Goal: Information Seeking & Learning: Learn about a topic

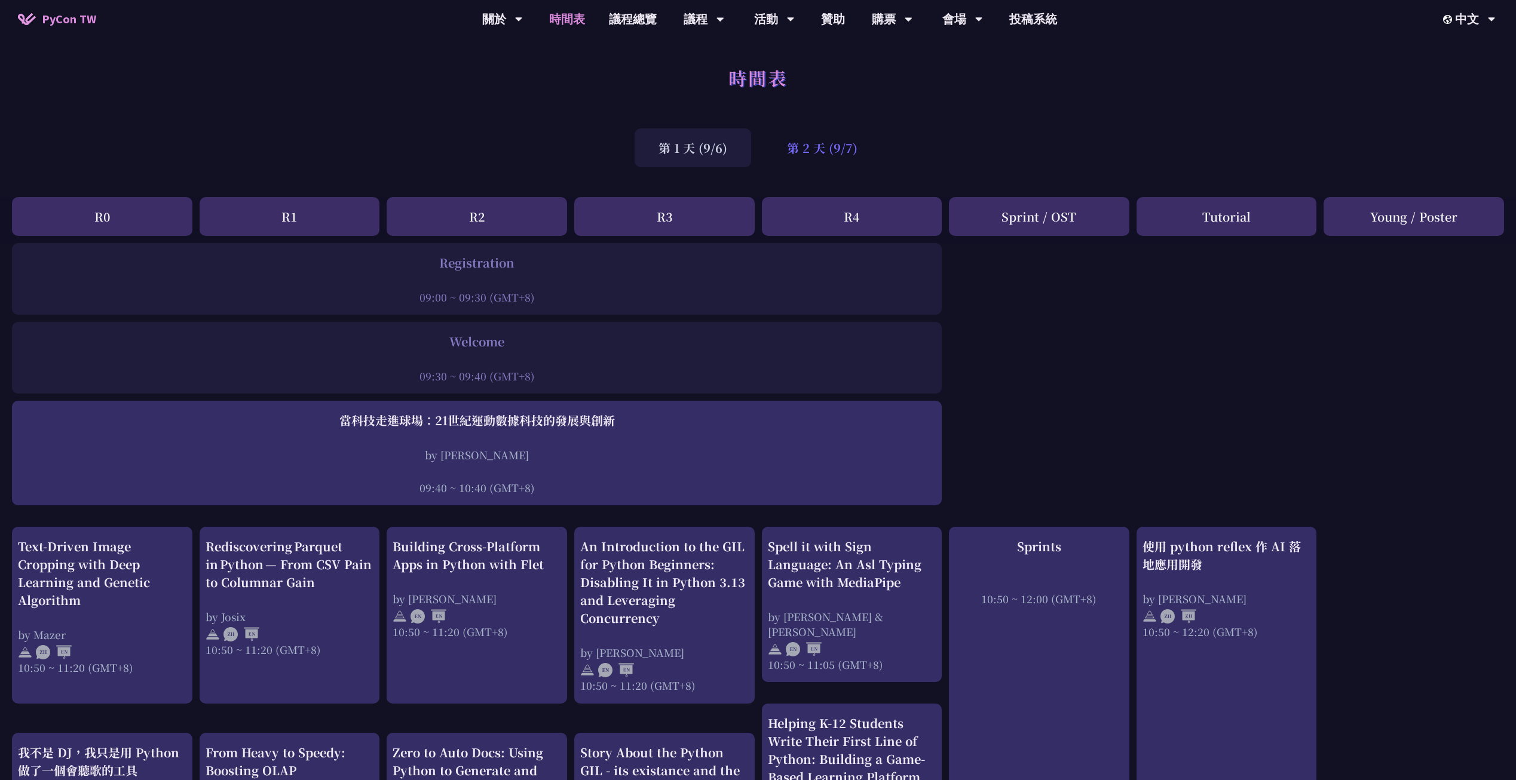
click at [806, 152] on div "第 2 天 (9/7)" at bounding box center [822, 147] width 118 height 39
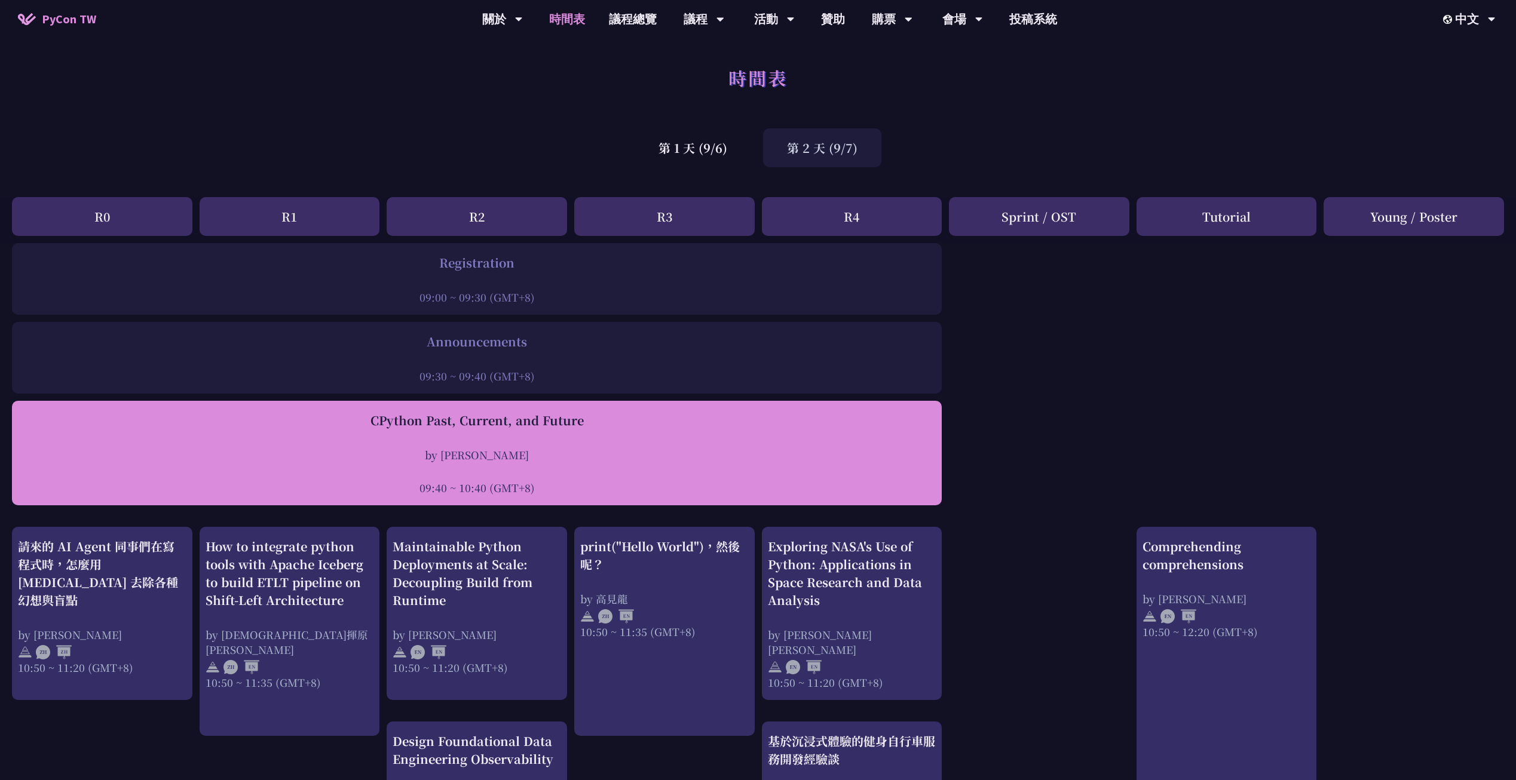
click at [526, 428] on div "CPython Past, Current, and Future" at bounding box center [477, 421] width 918 height 18
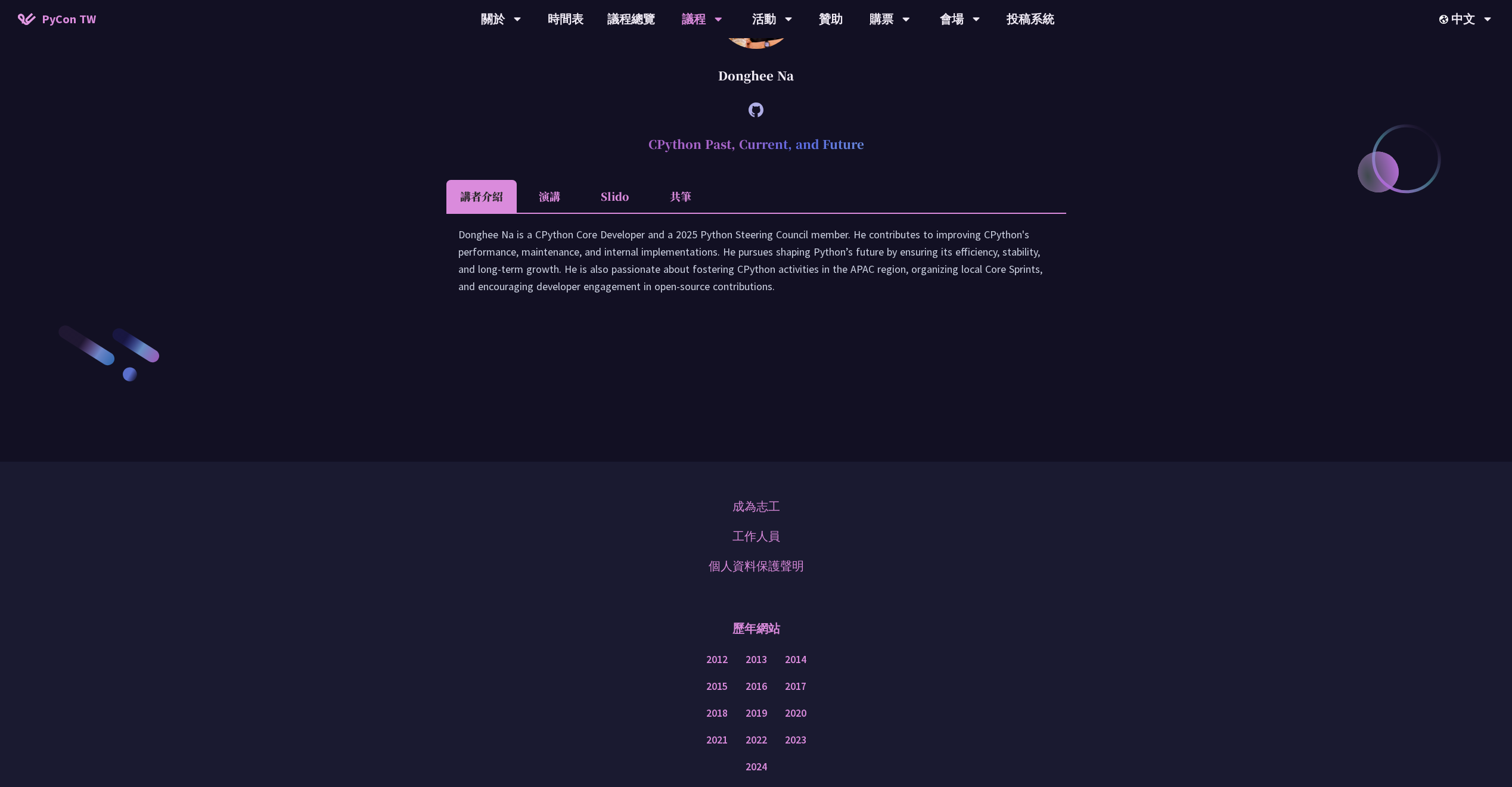
scroll to position [1879, 0]
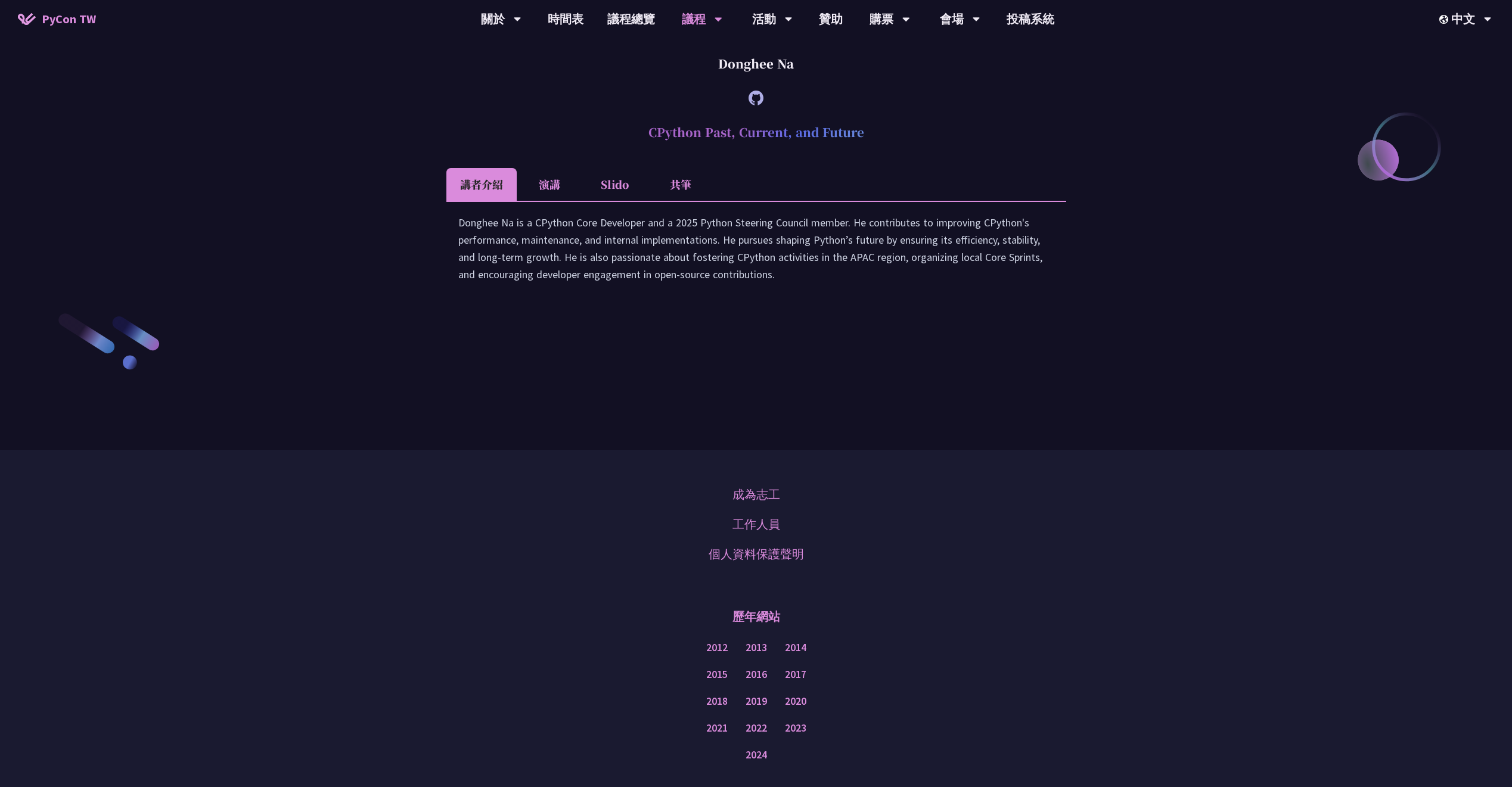
drag, startPoint x: 637, startPoint y: 236, endPoint x: 933, endPoint y: 239, distance: 296.0
click at [933, 151] on h2 "CPython Past, Current, and Future" at bounding box center [757, 133] width 620 height 36
copy h2 "CPython Past, Current, and Future"
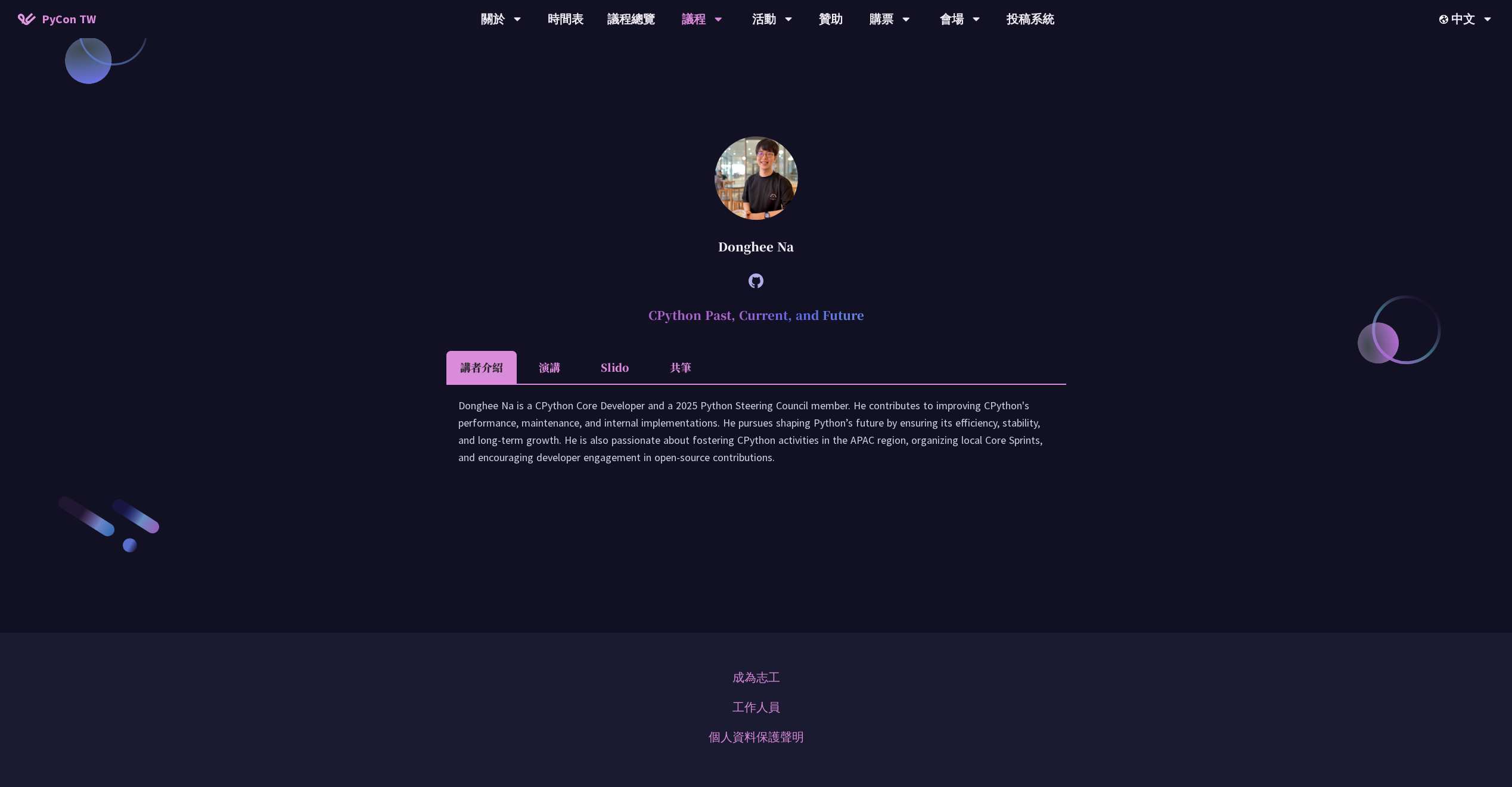
scroll to position [1636, 0]
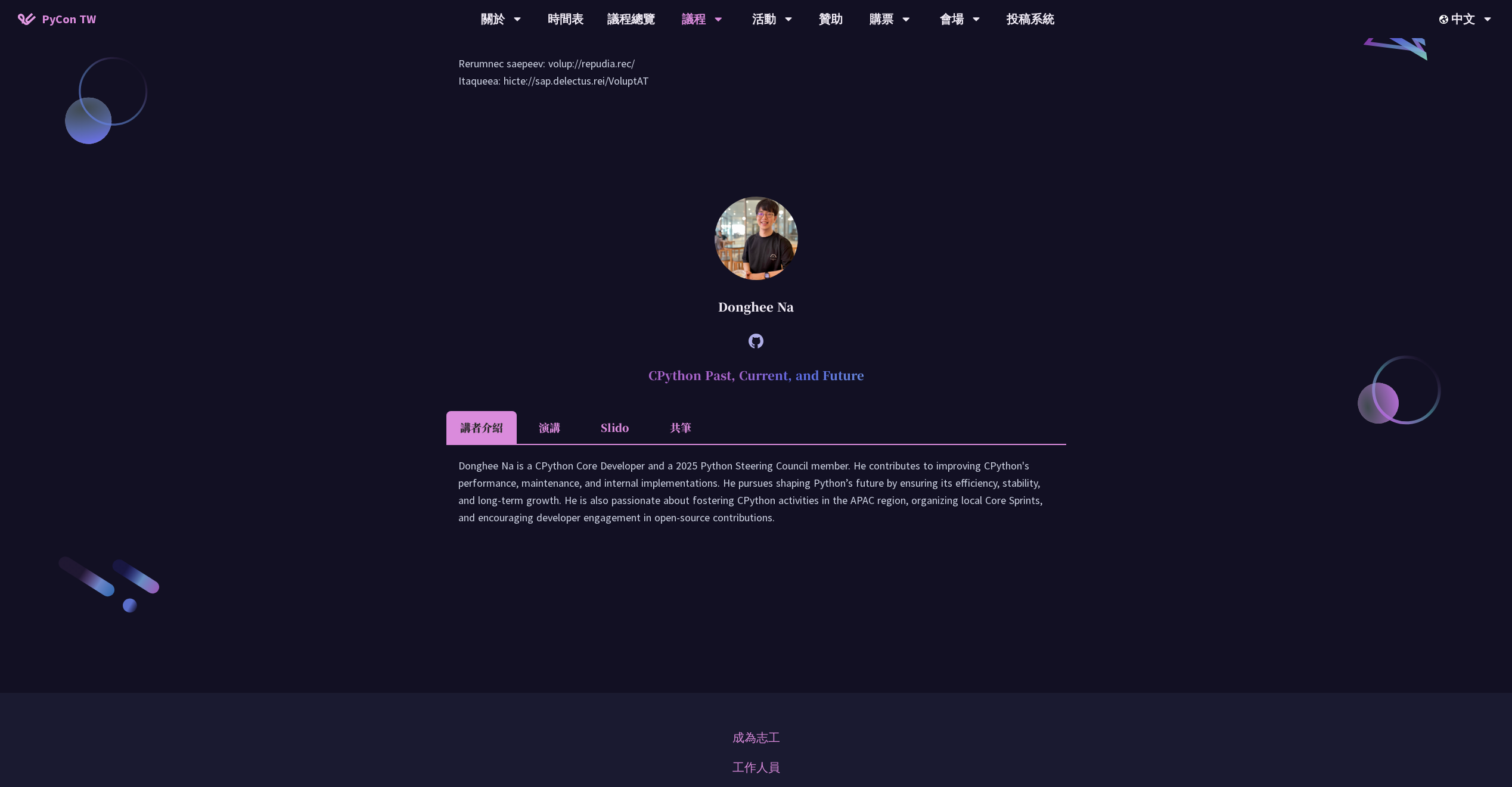
drag, startPoint x: 715, startPoint y: 413, endPoint x: 866, endPoint y: 422, distance: 151.3
click at [866, 325] on div "Donghee Na" at bounding box center [757, 307] width 620 height 36
copy div "Donghee Na"
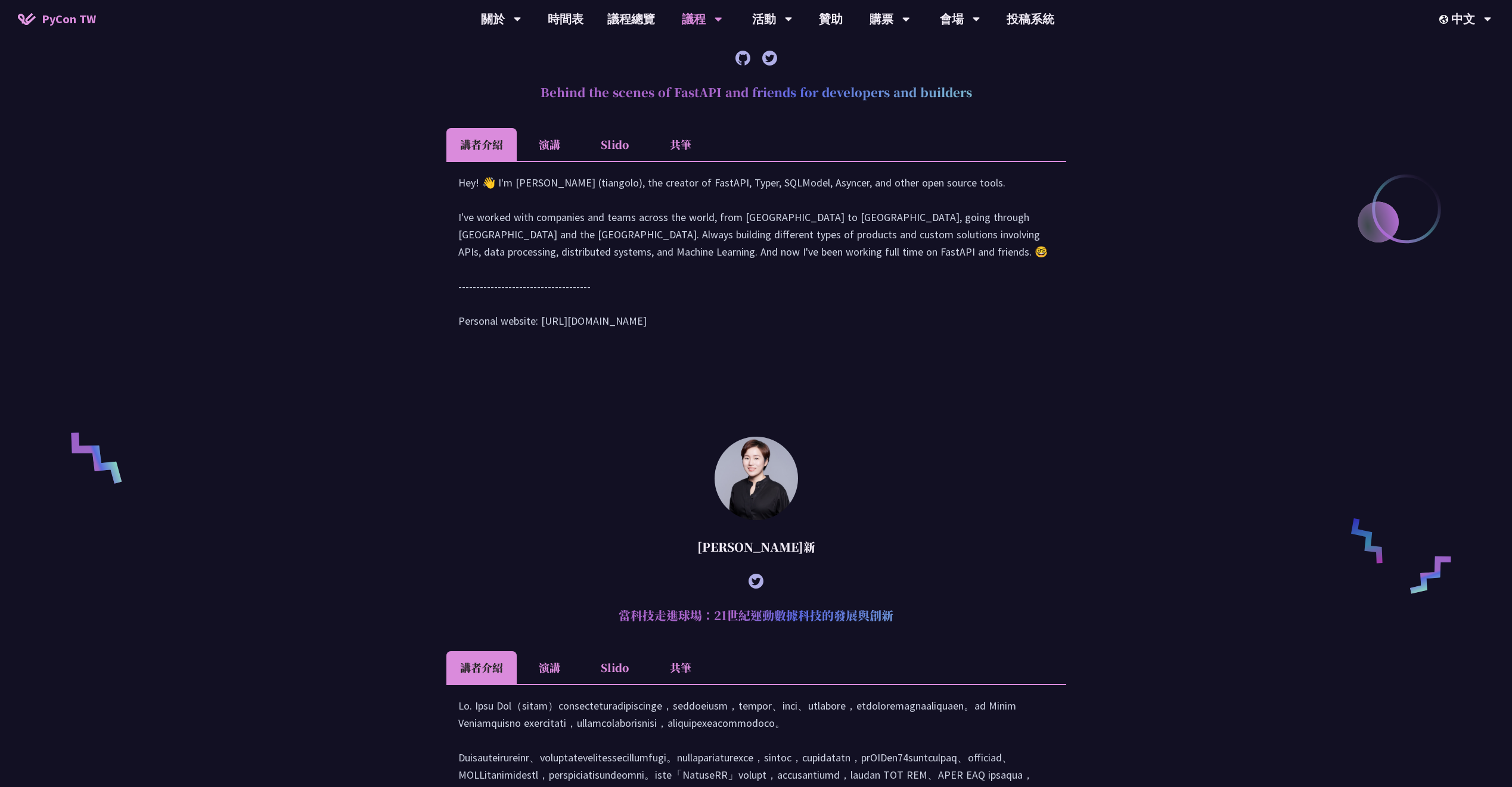
scroll to position [382, 0]
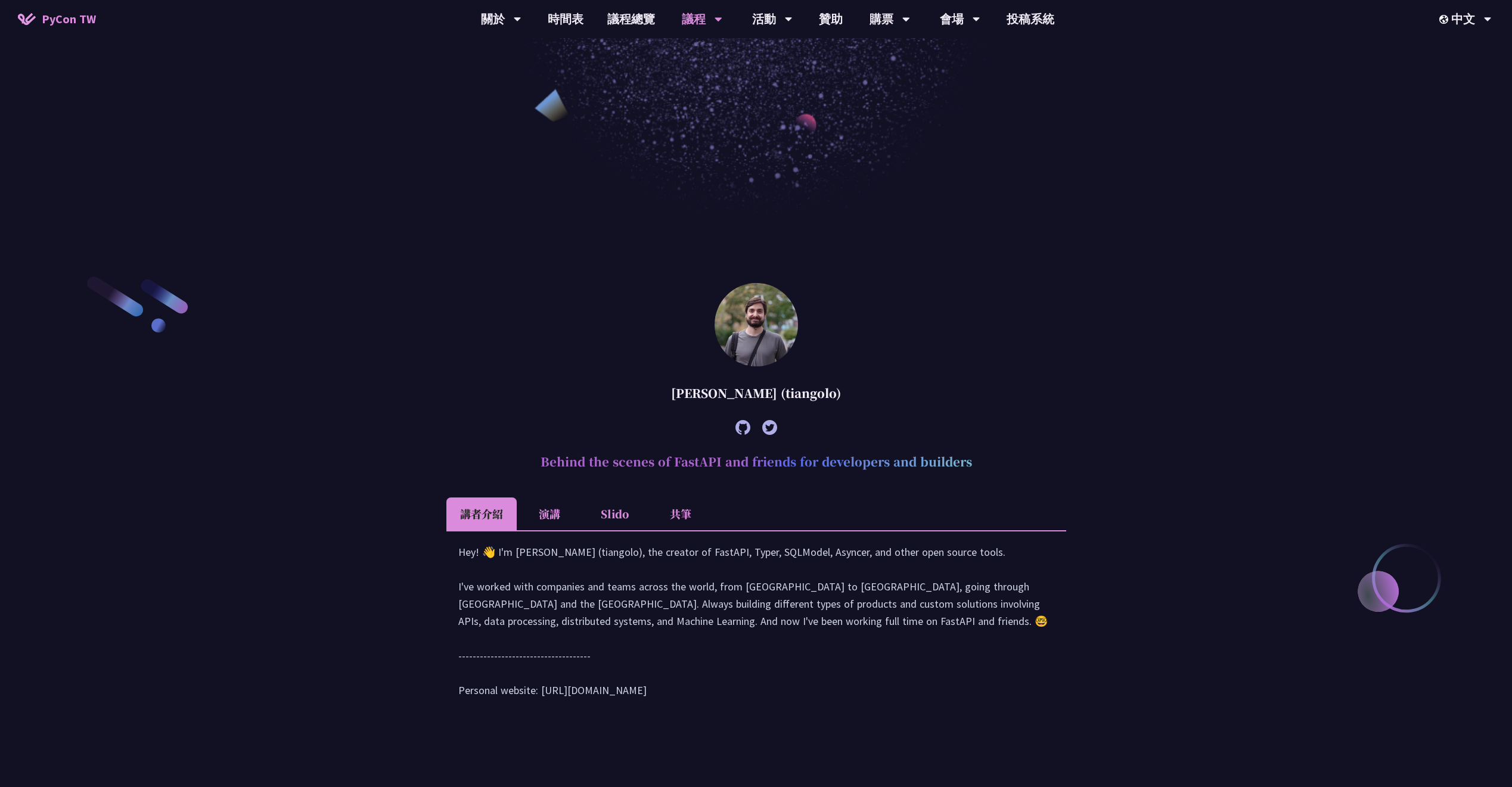
drag, startPoint x: 664, startPoint y: 393, endPoint x: 859, endPoint y: 399, distance: 195.1
click at [859, 399] on div "[PERSON_NAME] (tiangolo)" at bounding box center [757, 394] width 620 height 36
copy div "[PERSON_NAME] (tiangolo)"
click at [527, 434] on div at bounding box center [757, 427] width 620 height 33
drag, startPoint x: 516, startPoint y: 454, endPoint x: 966, endPoint y: 472, distance: 450.4
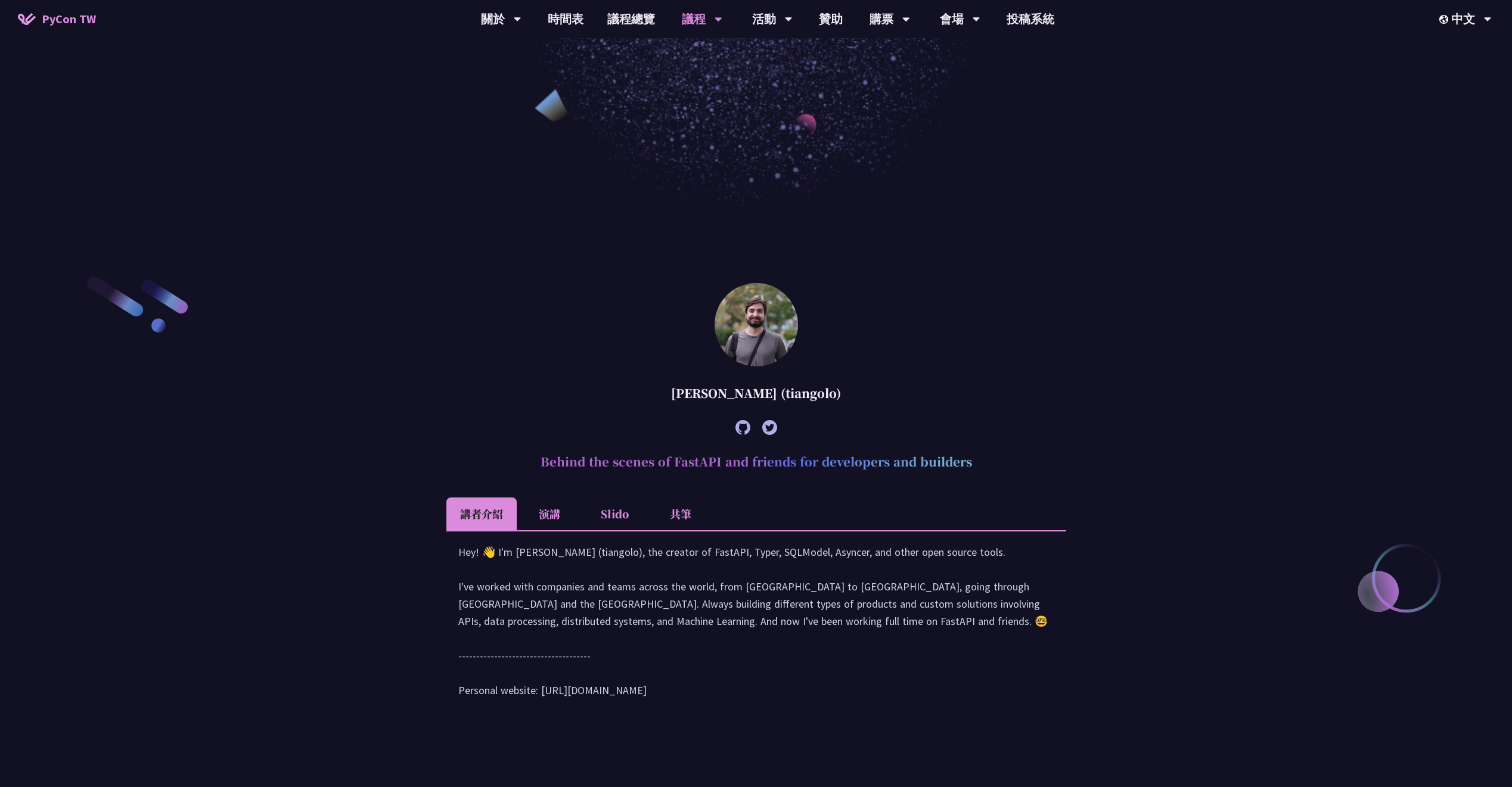
click at [966, 472] on h2 "Behind the scenes of FastAPI and friends for developers and builders" at bounding box center [757, 462] width 620 height 36
copy h2 "Behind the scenes of FastAPI and friends for developers and builders"
drag, startPoint x: 714, startPoint y: 235, endPoint x: 645, endPoint y: 224, distance: 69.9
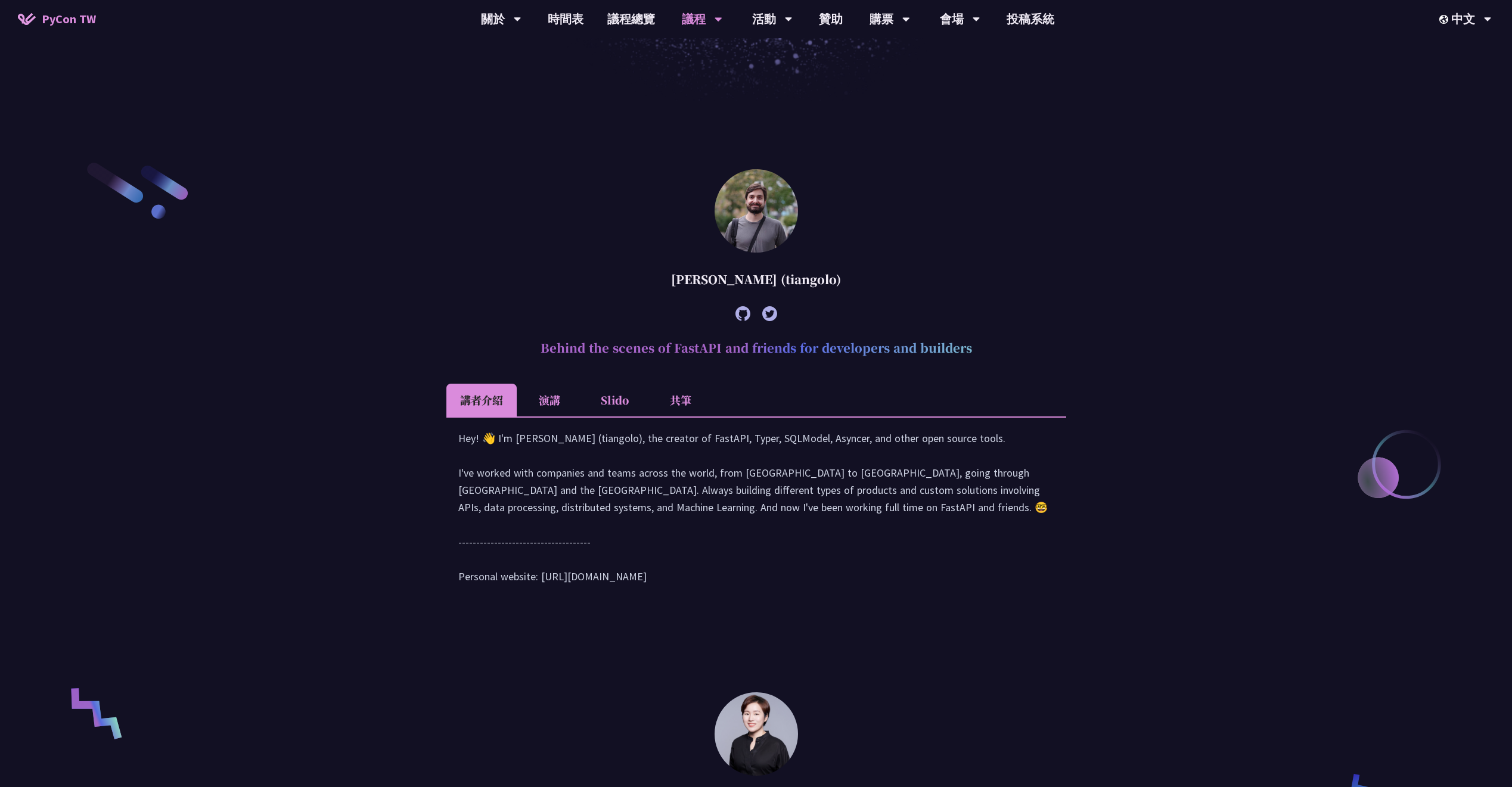
scroll to position [506, 0]
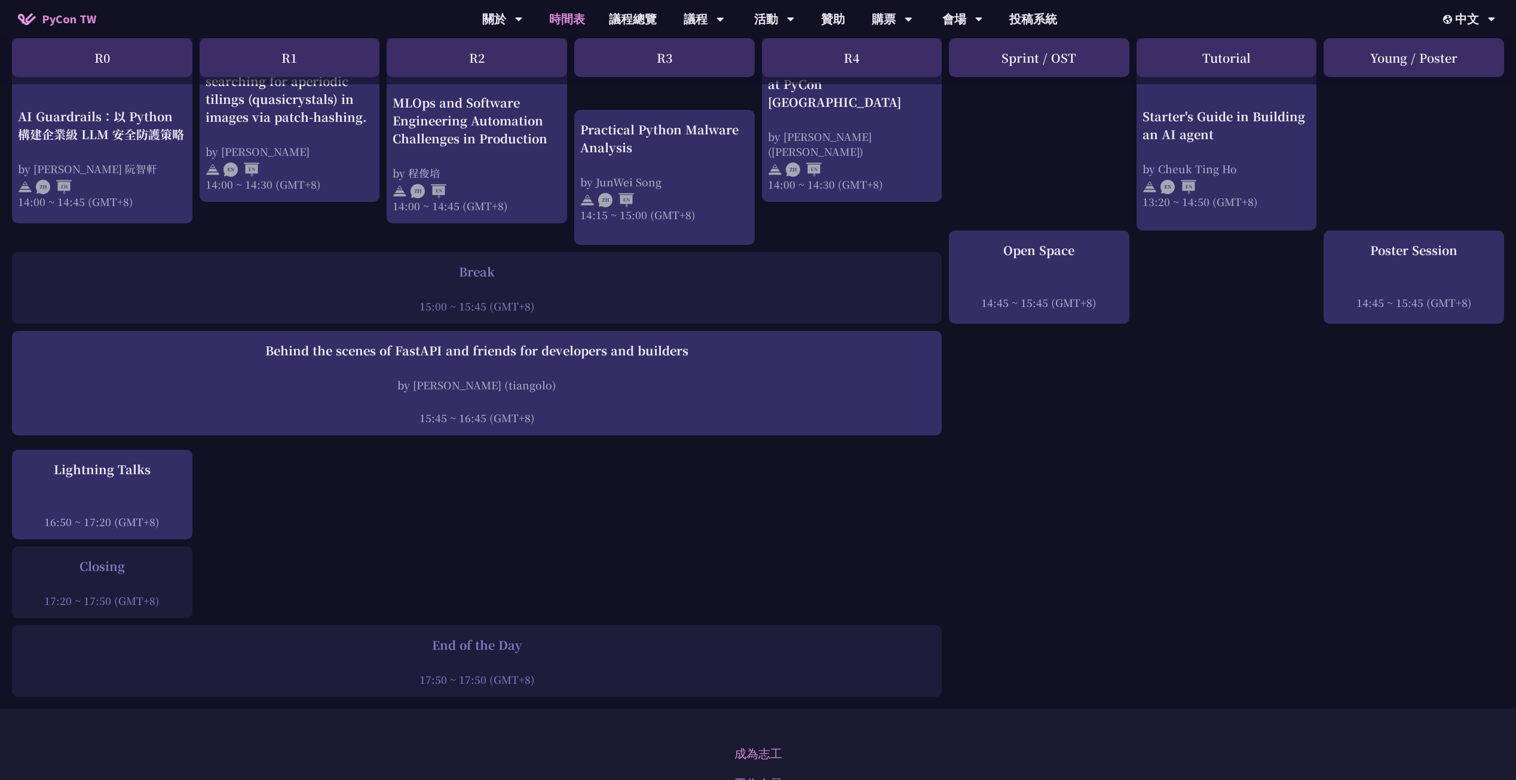
scroll to position [1194, 0]
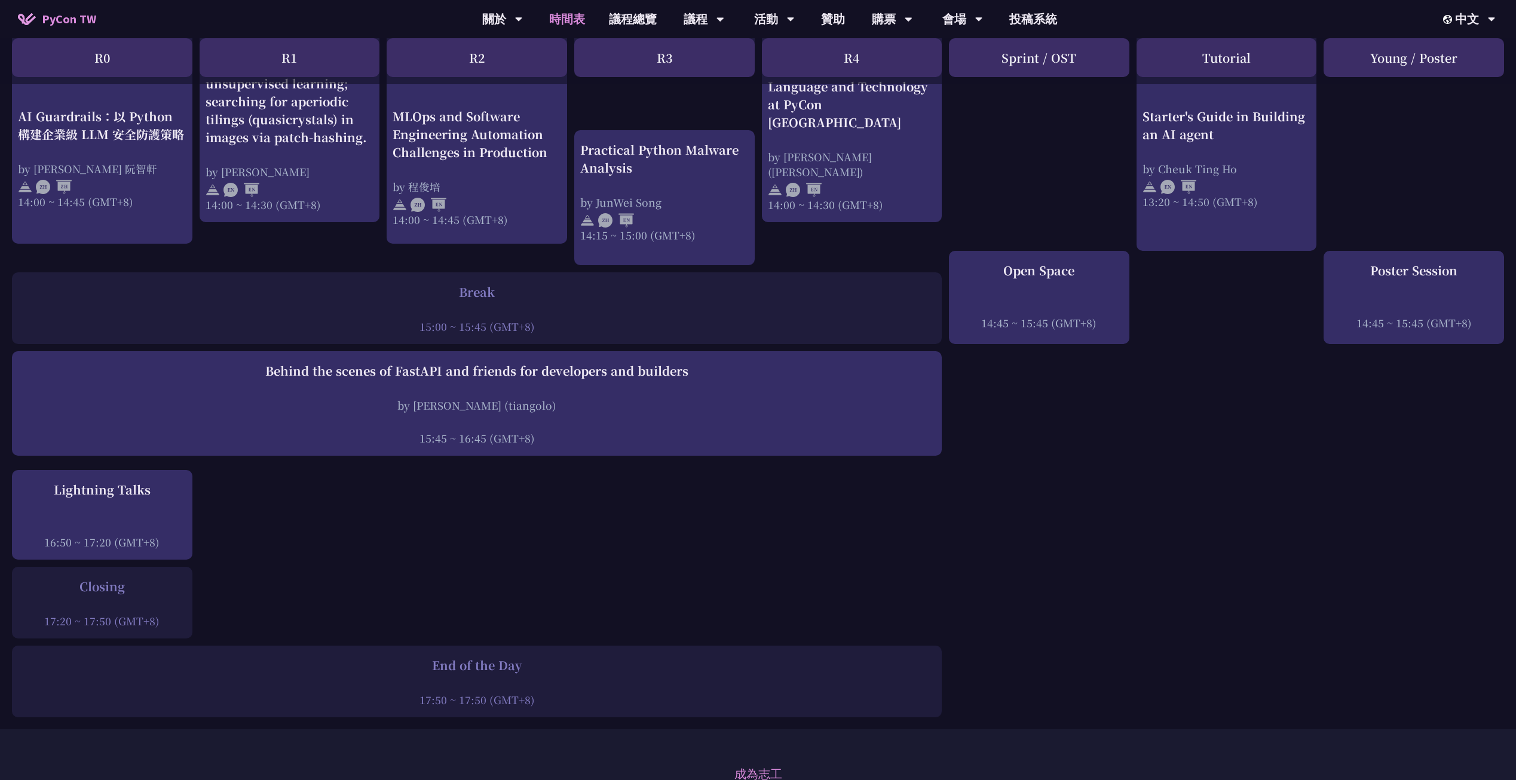
drag, startPoint x: 529, startPoint y: 227, endPoint x: 506, endPoint y: 235, distance: 24.2
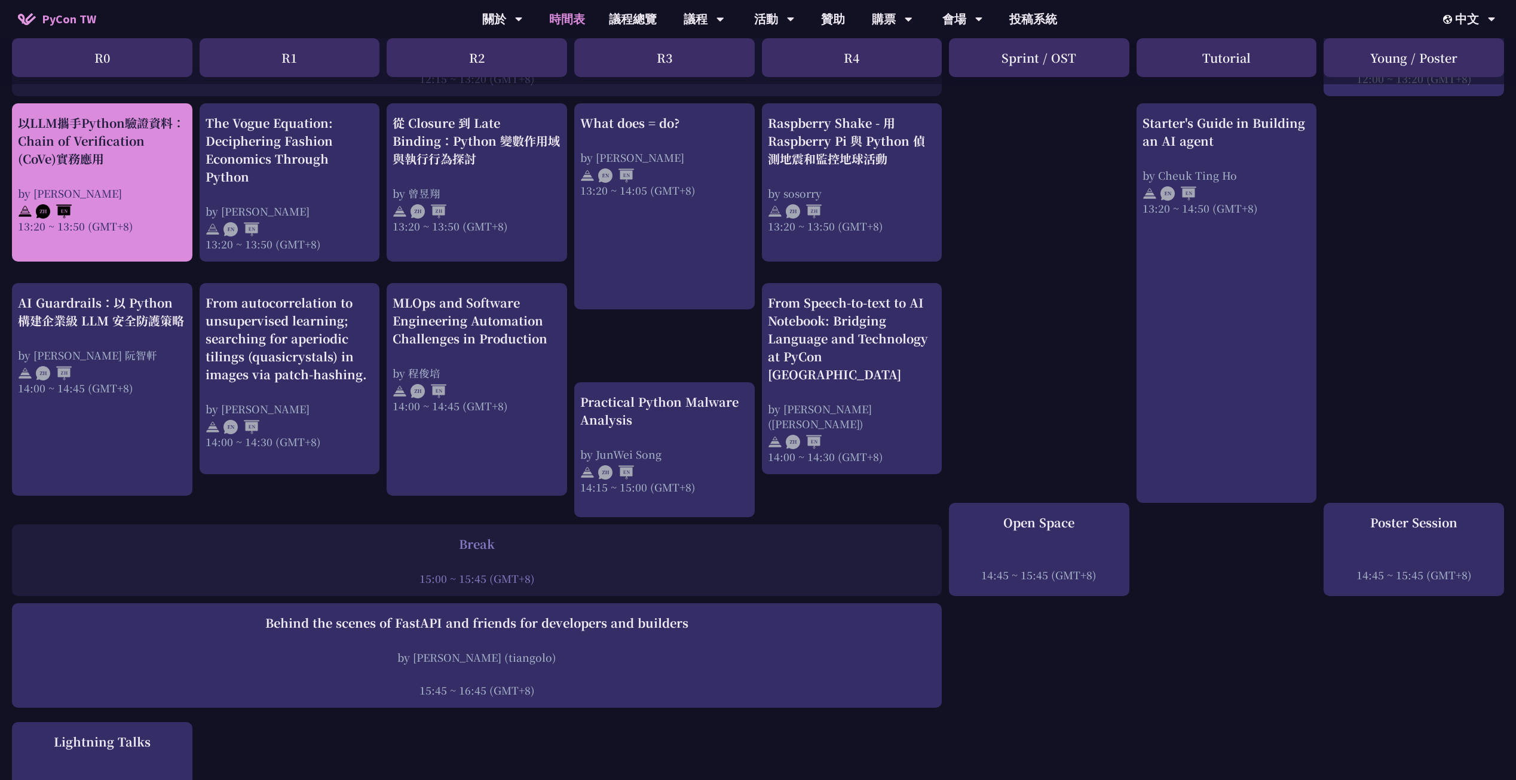
scroll to position [941, 0]
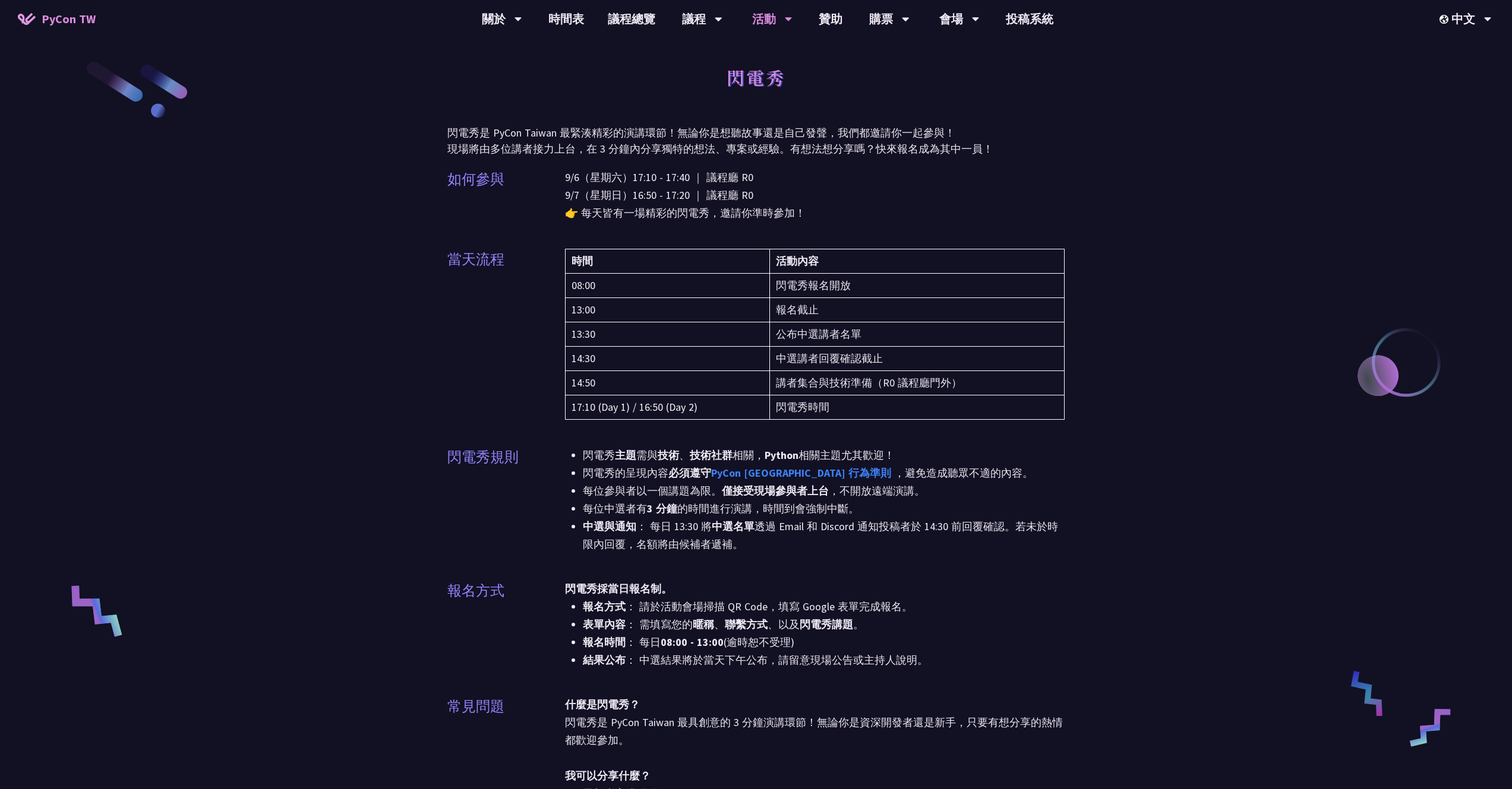
drag, startPoint x: 994, startPoint y: 215, endPoint x: 953, endPoint y: 205, distance: 42.2
click at [953, 205] on p "9/6（星期六）17:10 - 17:40 ｜ 議程廳 R0 9/7（星期日）16:50 - 17:20 ｜ 議程廳 R0 👉 每天皆有一場精彩的閃電秀，邀請…" at bounding box center [814, 196] width 500 height 54
drag, startPoint x: 1013, startPoint y: 214, endPoint x: 962, endPoint y: 230, distance: 53.5
click at [962, 230] on div "9/6（星期六）17:10 - 17:40 ｜ 議程廳 R0 9/7（星期日）16:50 - 17:20 ｜ 議程廳 R0 👉 每天皆有一場精彩的閃電秀，邀請…" at bounding box center [814, 203] width 500 height 69
drag, startPoint x: 792, startPoint y: 333, endPoint x: 911, endPoint y: 329, distance: 119.1
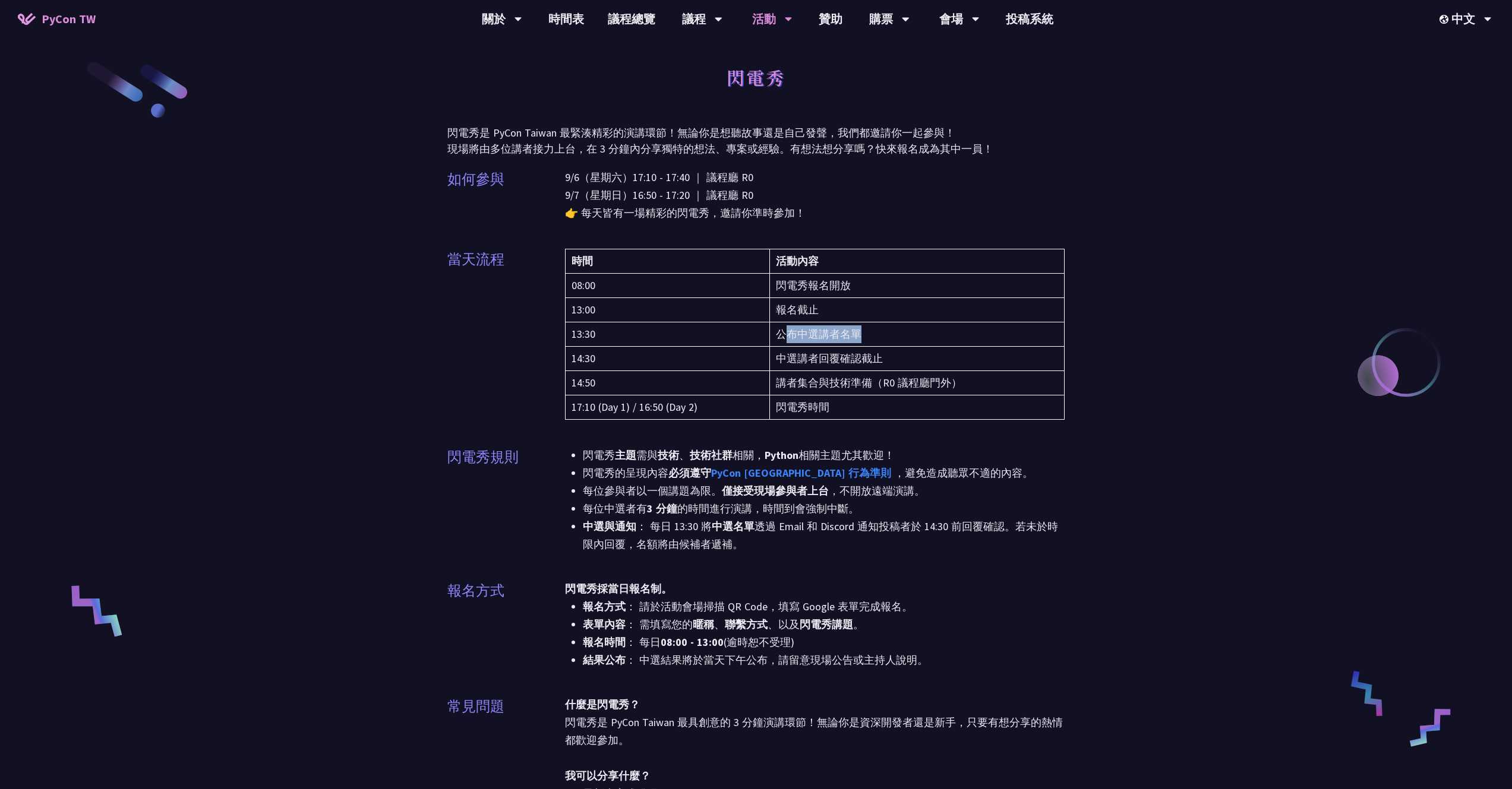
click at [911, 329] on td "公布中選講者名單" at bounding box center [917, 335] width 295 height 25
click at [838, 315] on td "報名截止" at bounding box center [917, 310] width 295 height 25
